Goal: Information Seeking & Learning: Learn about a topic

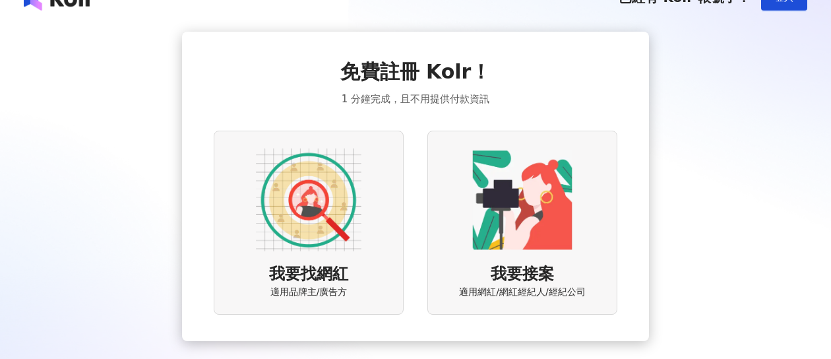
scroll to position [73, 0]
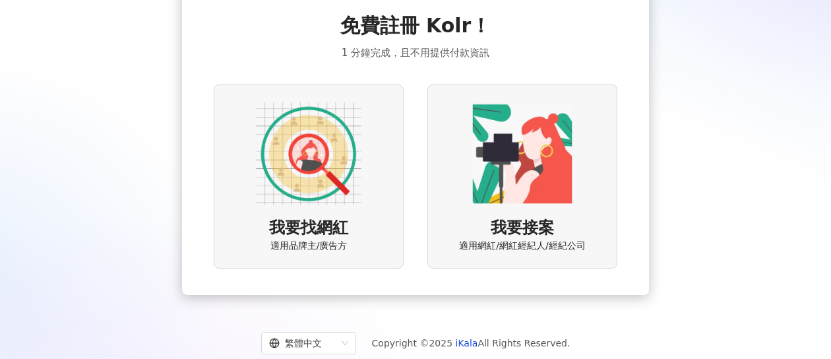
click at [318, 195] on img at bounding box center [308, 153] width 105 height 105
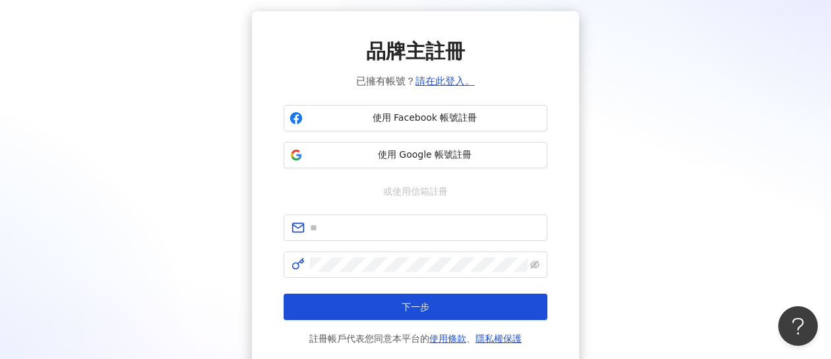
scroll to position [111, 0]
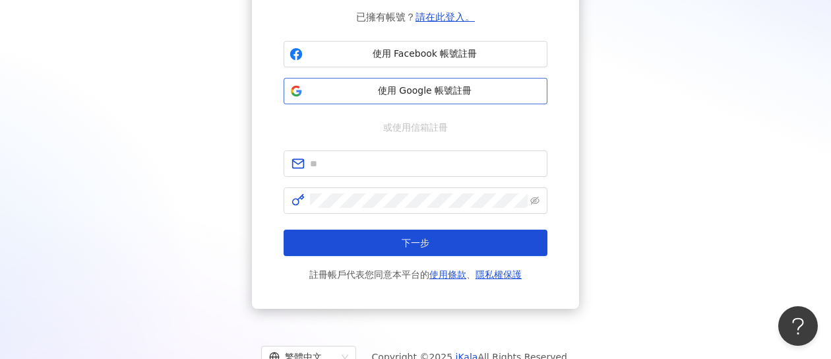
click at [399, 78] on button "使用 Google 帳號註冊" at bounding box center [415, 91] width 264 height 26
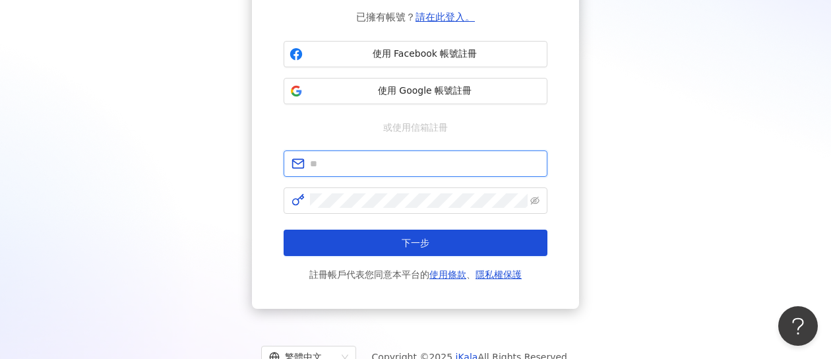
click at [386, 162] on input "text" at bounding box center [424, 163] width 229 height 15
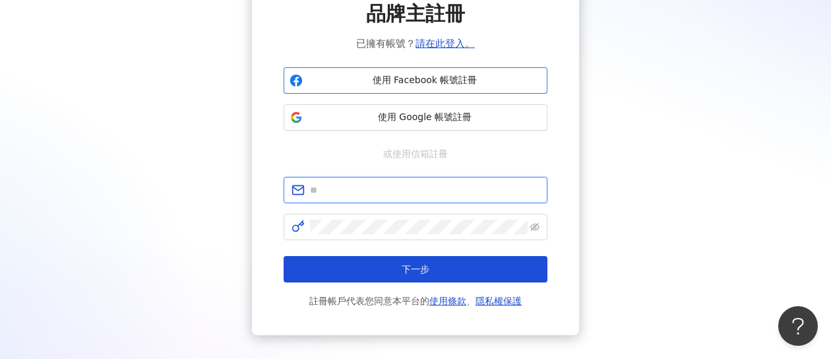
scroll to position [45, 0]
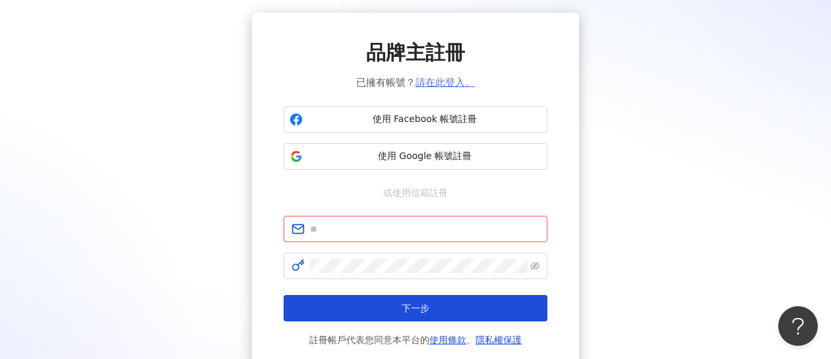
click at [444, 84] on link "請在此登入。" at bounding box center [444, 82] width 59 height 12
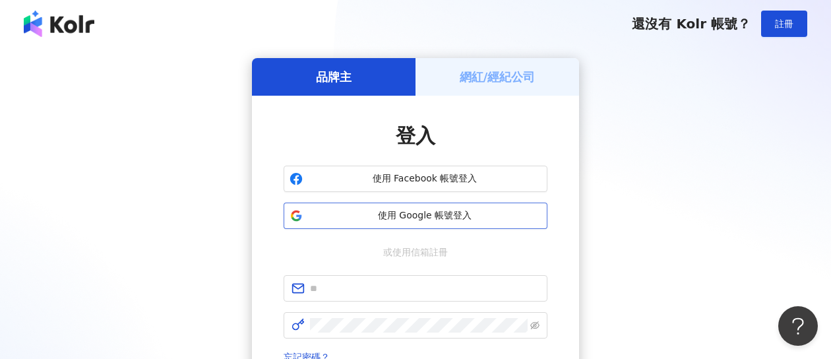
click at [428, 216] on span "使用 Google 帳號登入" at bounding box center [424, 215] width 233 height 13
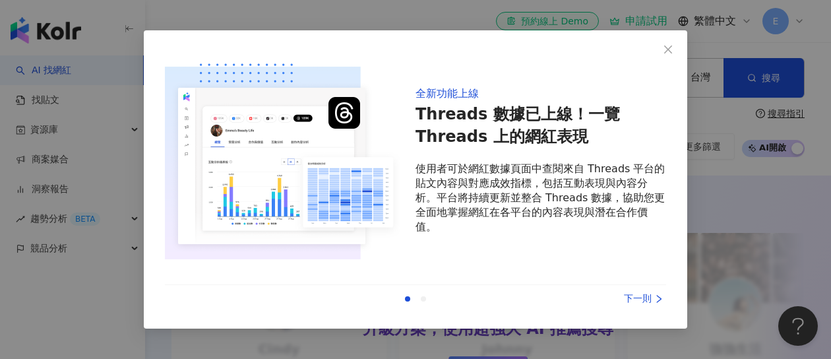
click at [645, 297] on div "下一則" at bounding box center [616, 298] width 99 height 15
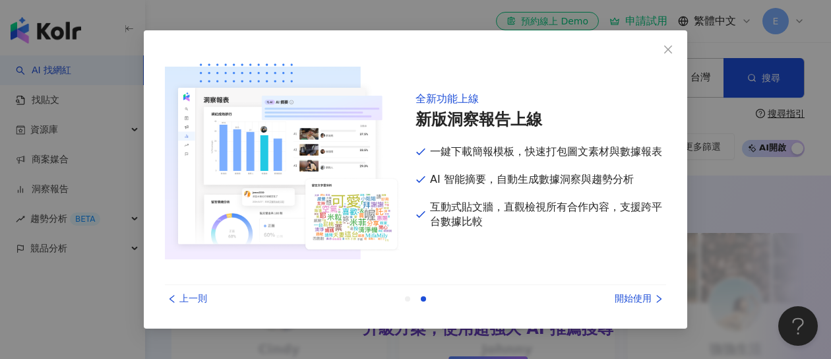
click at [645, 297] on div "開始使用" at bounding box center [616, 298] width 99 height 15
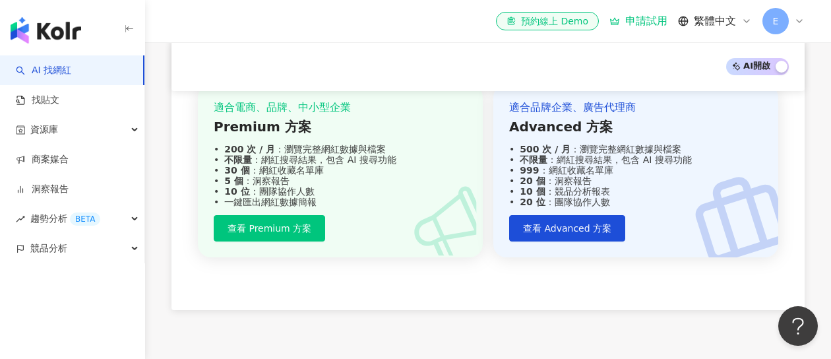
scroll to position [1434, 0]
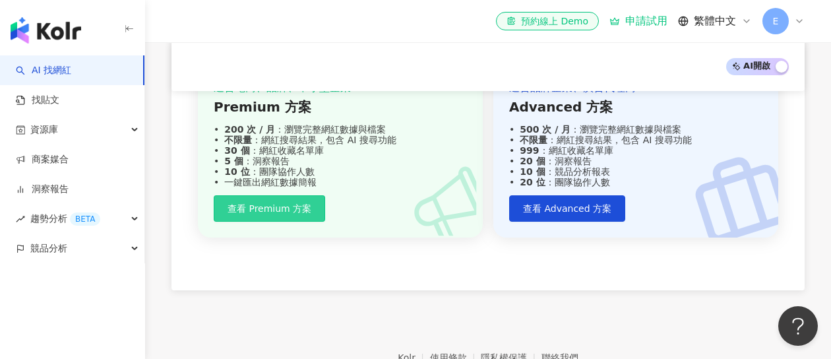
click at [265, 214] on span "查看 Premium 方案" at bounding box center [269, 208] width 84 height 11
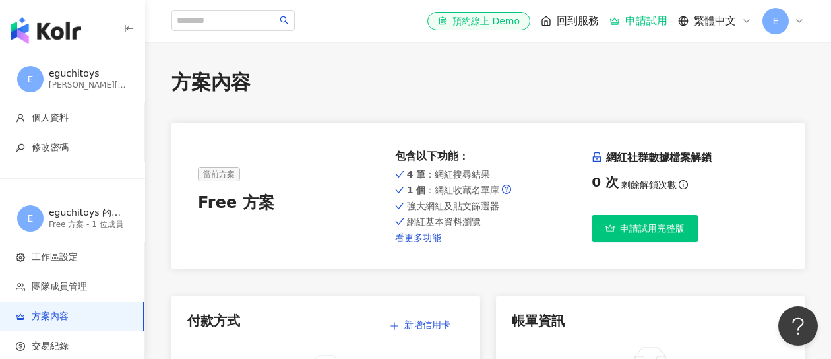
click at [411, 239] on link "看更多功能" at bounding box center [488, 237] width 187 height 11
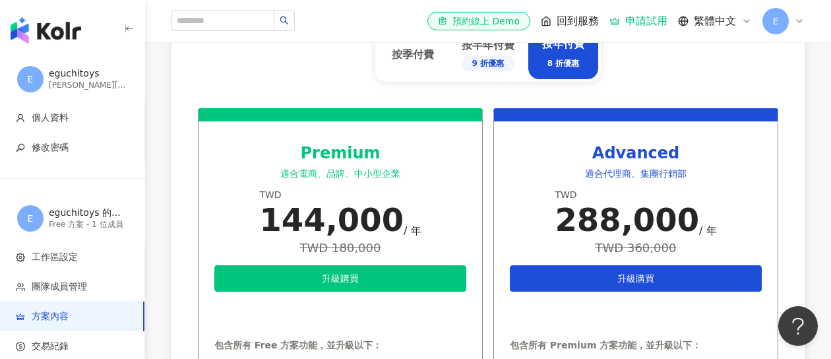
scroll to position [483, 0]
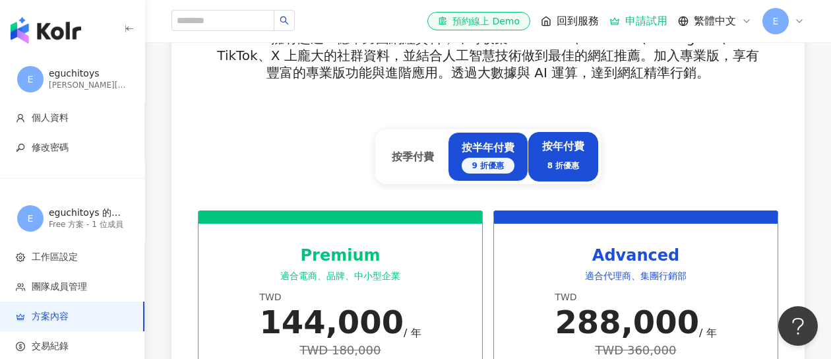
click at [500, 154] on div "按半年付費 9 折優惠" at bounding box center [487, 156] width 53 height 33
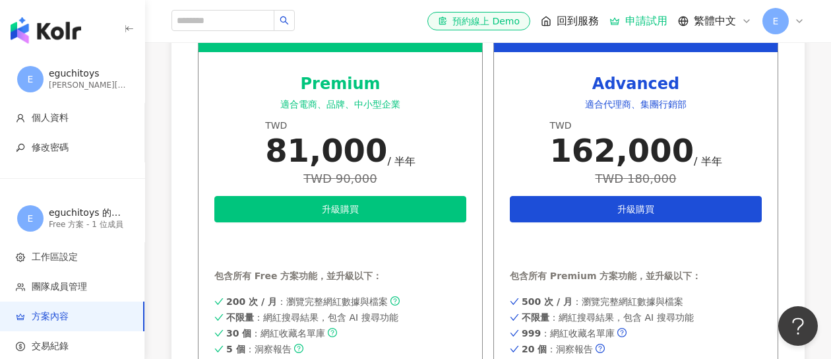
scroll to position [657, 0]
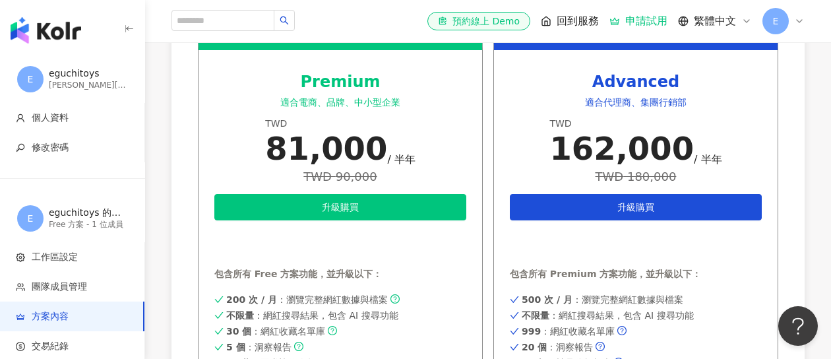
click at [470, 158] on div "Premium 適合電商、品牌、中小型企業 TWD 81,000 / 半年 TWD 90,000 升級購買 申請試用 包含所有 Free 方案功能，並升級以下…" at bounding box center [340, 229] width 285 height 384
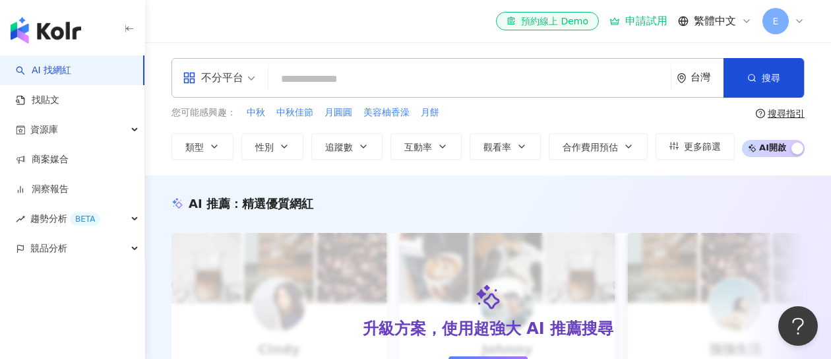
click at [475, 84] on input "search" at bounding box center [470, 79] width 392 height 25
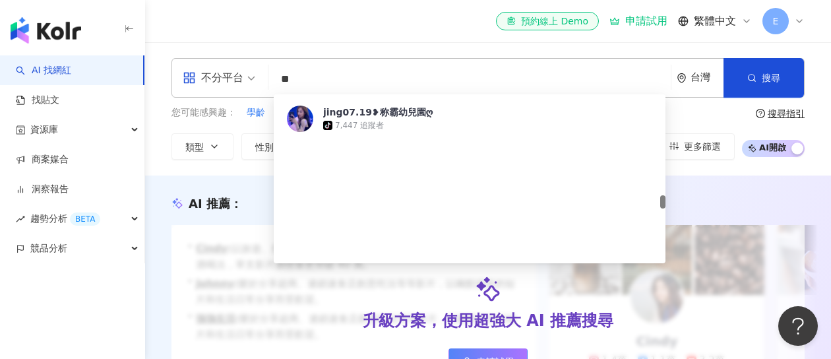
scroll to position [1566, 0]
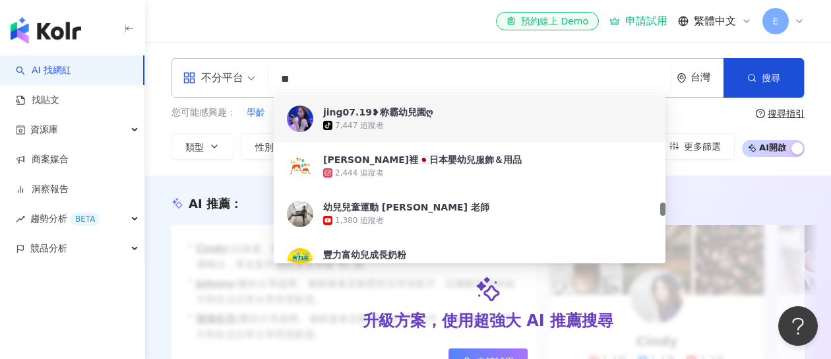
click at [706, 123] on div "您可能感興趣： 學齡 兒童 學童 兒童營養 感統 類型 性別 追蹤數 互動率 觀看率 合作費用預估 更多篩選" at bounding box center [452, 132] width 563 height 54
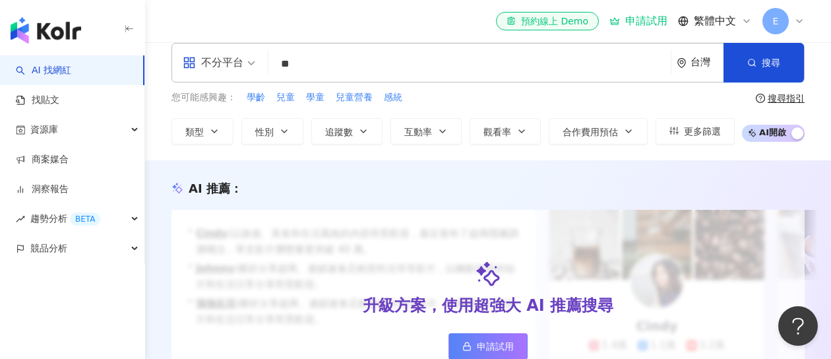
scroll to position [0, 0]
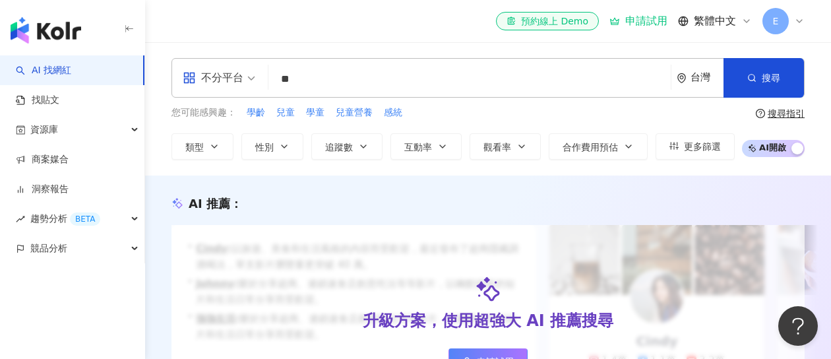
click at [338, 82] on input "**" at bounding box center [470, 79] width 392 height 25
click at [237, 120] on div "您可能感興趣： 學齡 兒童 學童 兒童營養 感統 類型 性別 追蹤數 互動率 觀看率 合作費用預估 更多篩選" at bounding box center [452, 132] width 563 height 54
click at [283, 111] on span "兒童" at bounding box center [285, 112] width 18 height 13
type input "**"
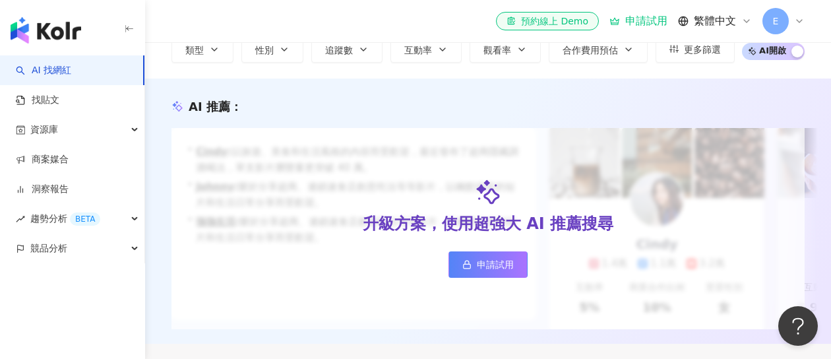
scroll to position [28, 0]
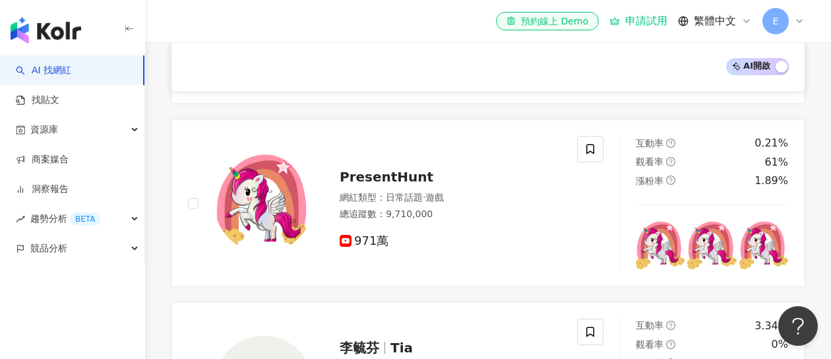
scroll to position [1006, 0]
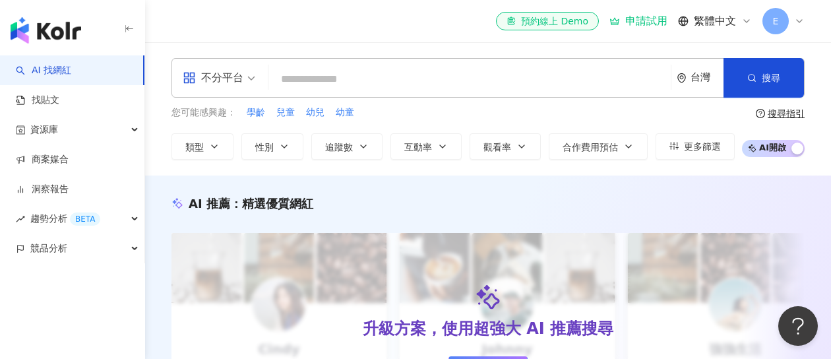
click at [512, 78] on input "search" at bounding box center [470, 79] width 392 height 25
click at [316, 112] on span "幼兒" at bounding box center [315, 112] width 18 height 13
type input "**"
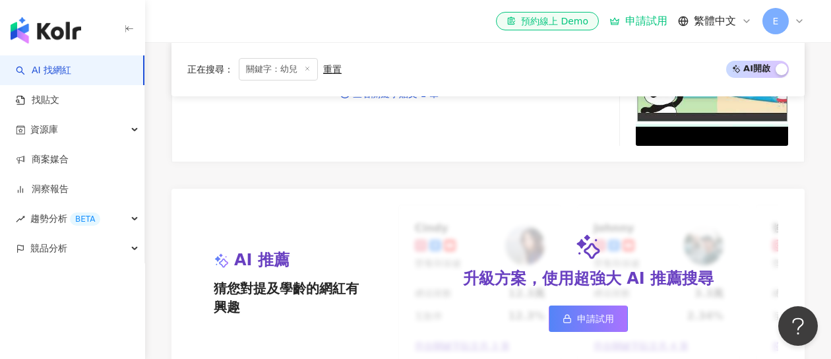
scroll to position [1201, 0]
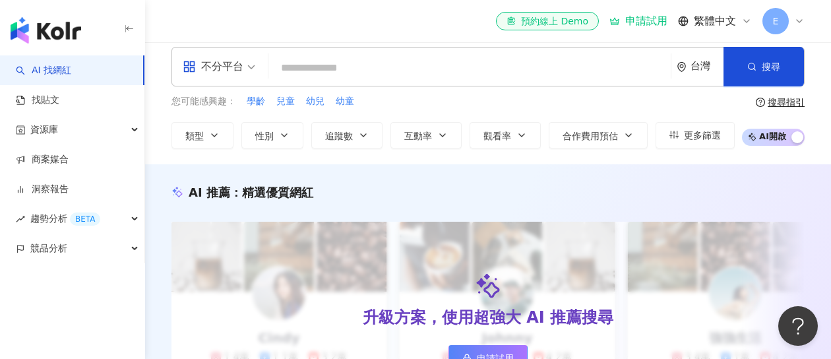
scroll to position [2, 0]
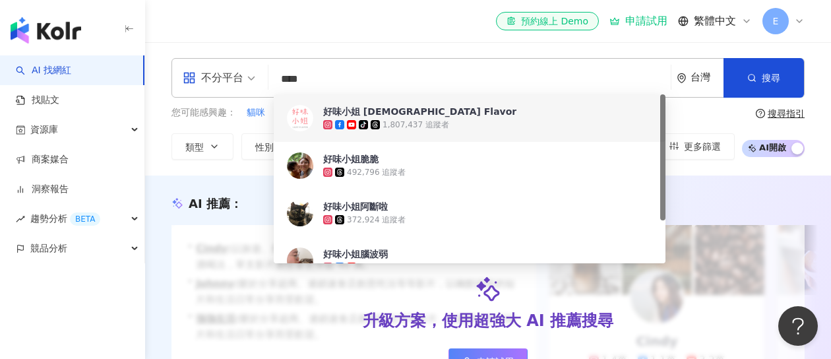
type input "****"
